Goal: Transaction & Acquisition: Book appointment/travel/reservation

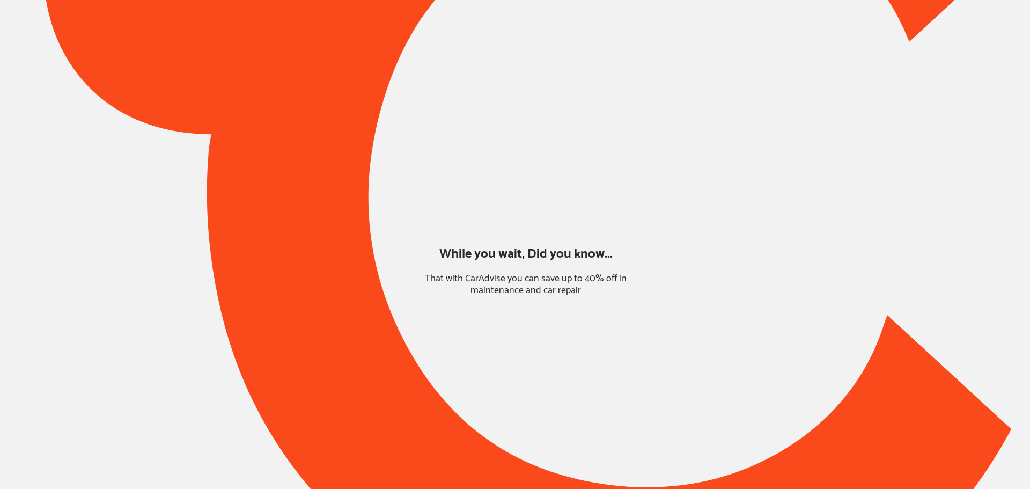
type input "*******"
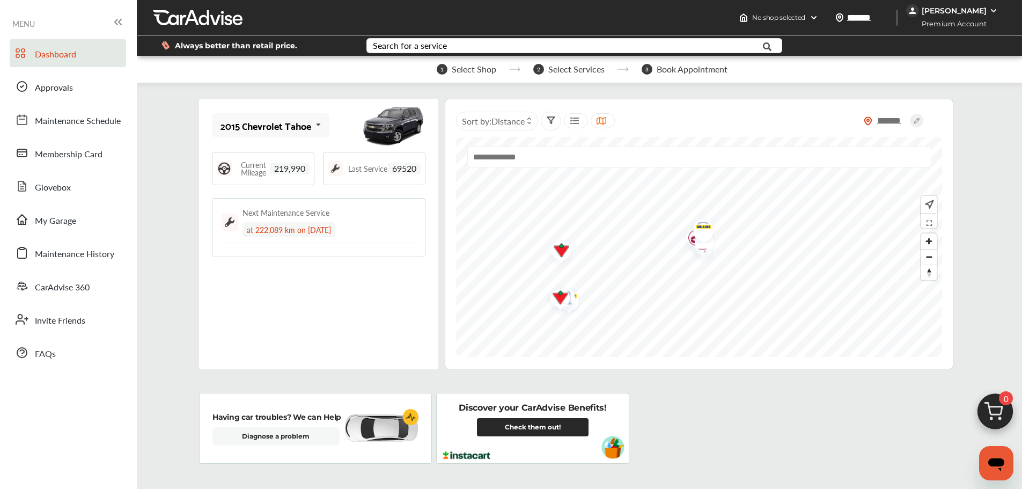
click at [92, 217] on link "My Garage" at bounding box center [68, 219] width 116 height 28
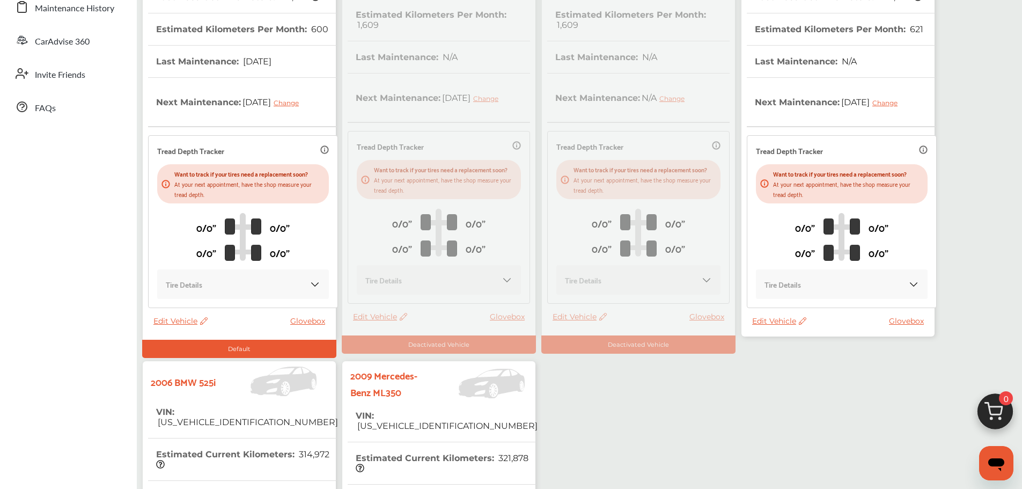
scroll to position [322, 0]
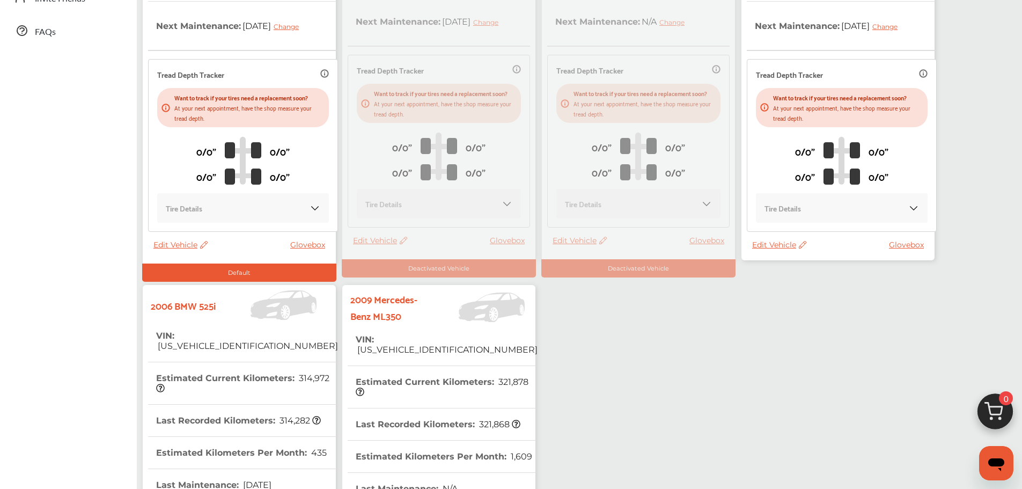
click at [428, 327] on th "VIN : [US_VEHICLE_IDENTIFICATION_NUMBER]" at bounding box center [447, 344] width 182 height 42
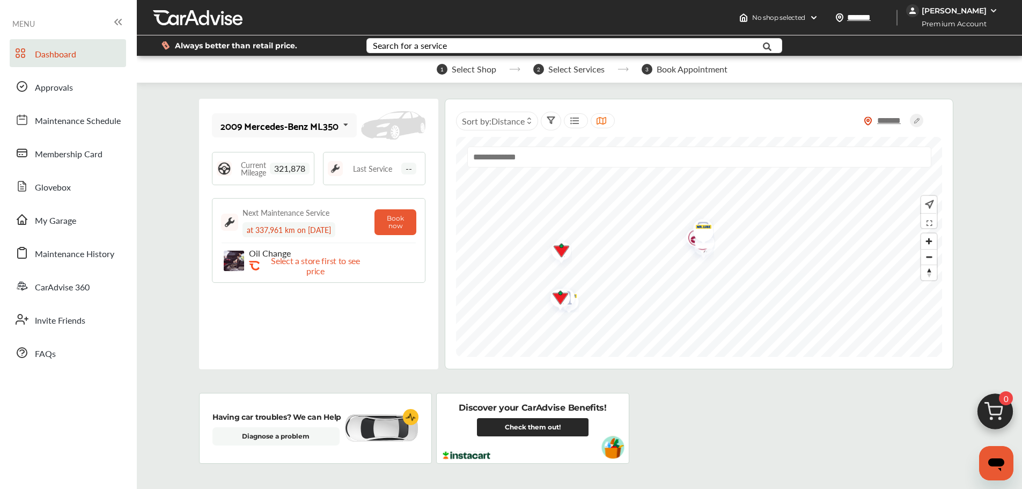
click at [82, 216] on link "My Garage" at bounding box center [68, 219] width 116 height 28
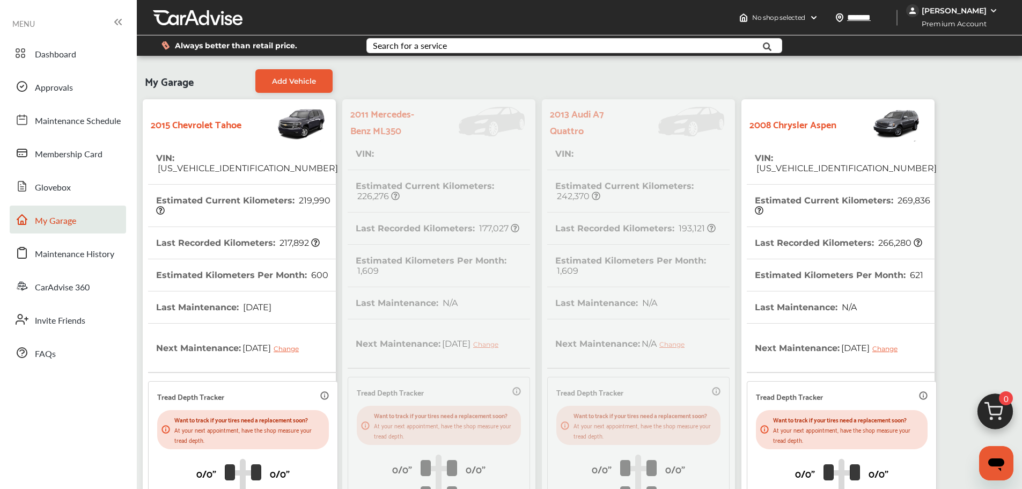
click at [75, 52] on span "Dashboard" at bounding box center [55, 55] width 41 height 14
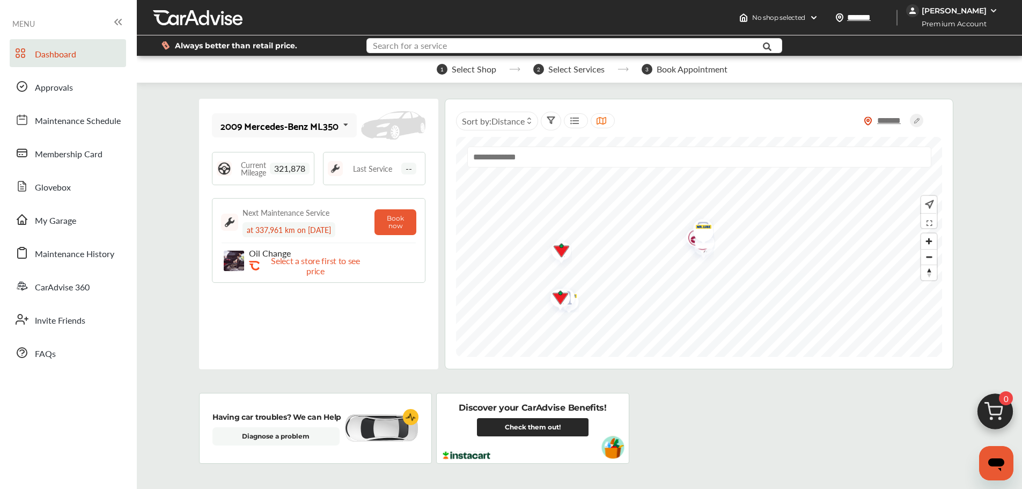
click at [546, 44] on input "text" at bounding box center [556, 47] width 379 height 17
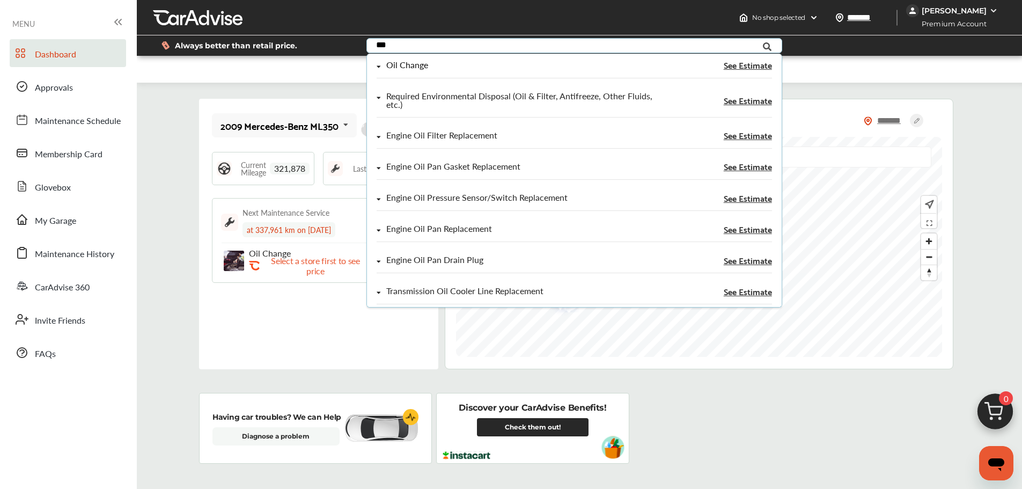
type input "***"
click at [518, 64] on div "Oil Change" at bounding box center [515, 65] width 277 height 9
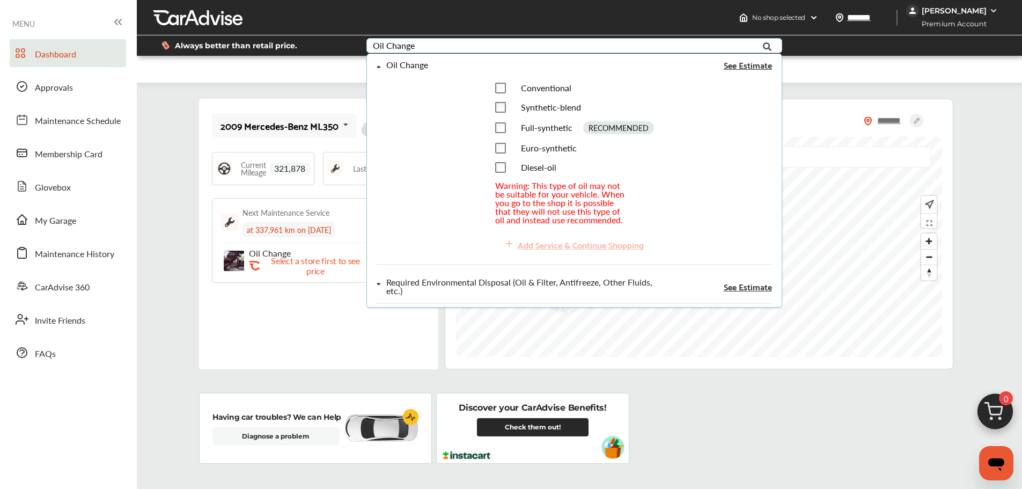
click at [556, 127] on span "Full-synthetic" at bounding box center [546, 127] width 52 height 12
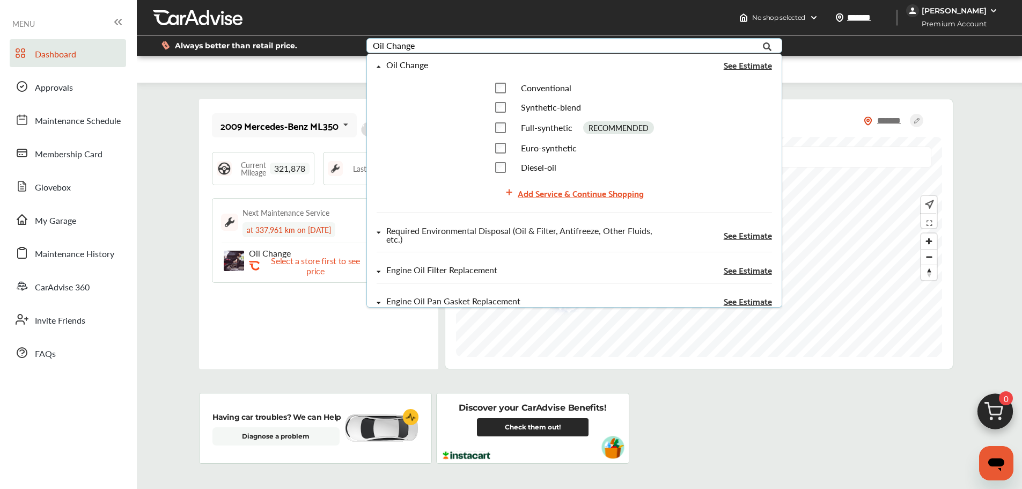
click at [558, 201] on div "Add Service & Continue Shopping" at bounding box center [575, 192] width 148 height 23
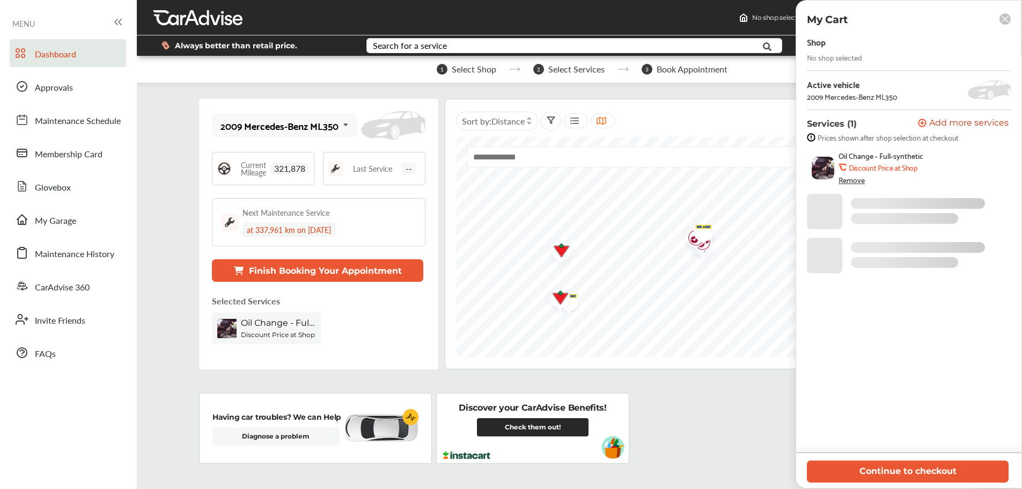
click at [826, 472] on button "Continue to checkout" at bounding box center [908, 471] width 202 height 22
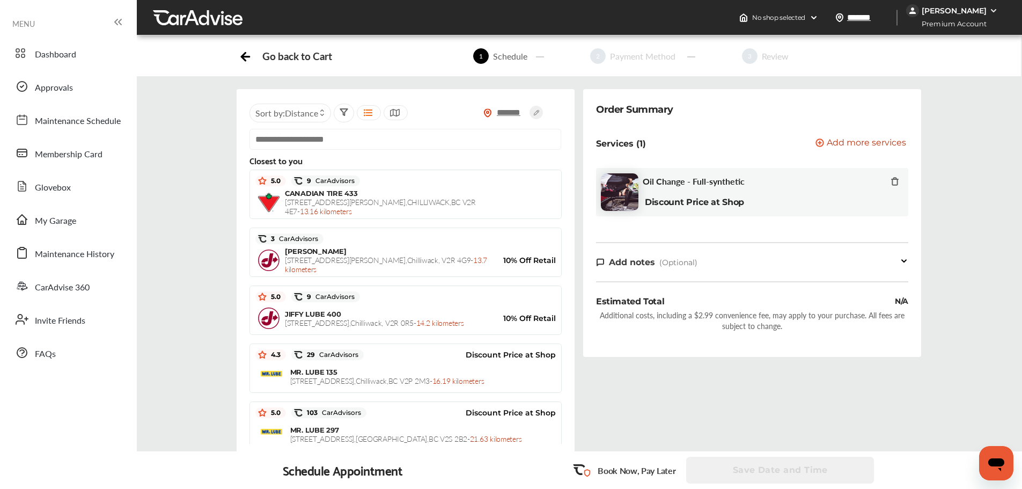
click at [437, 369] on div "MR. LUBE [STREET_ADDRESS] - 16.19 kilometers" at bounding box center [423, 376] width 266 height 18
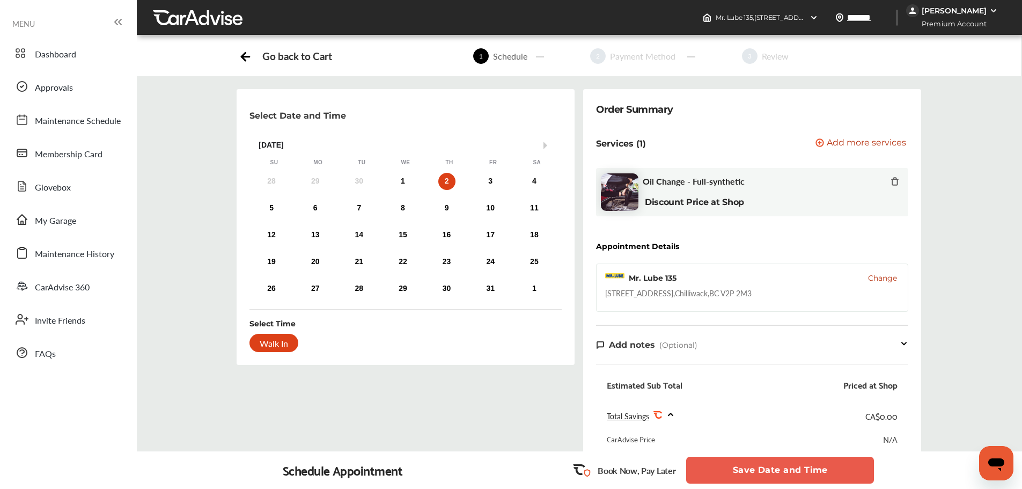
click at [408, 176] on div "1" at bounding box center [402, 181] width 17 height 17
click at [730, 474] on button "Save Date and Time" at bounding box center [780, 470] width 188 height 27
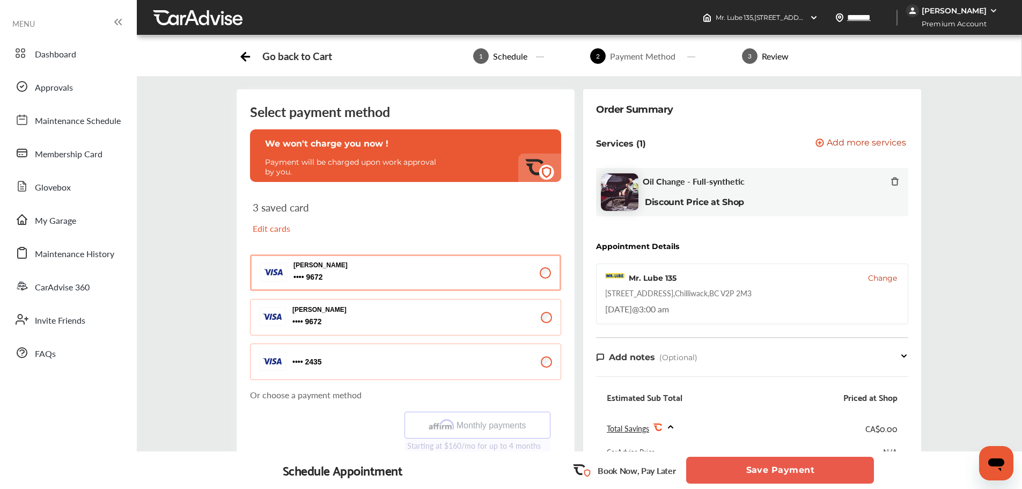
click at [756, 473] on button "Save Payment" at bounding box center [780, 470] width 188 height 27
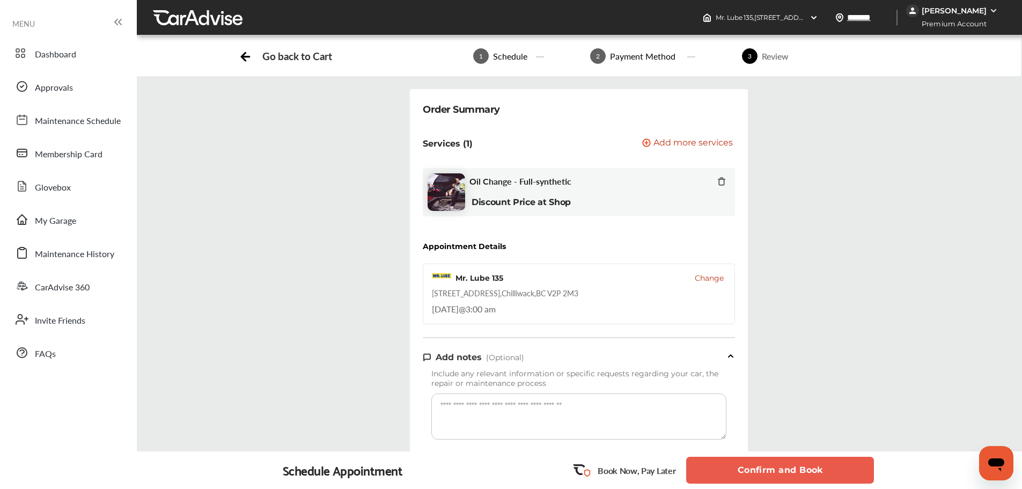
click at [756, 473] on button "Confirm and Book" at bounding box center [780, 470] width 188 height 27
